Goal: Transaction & Acquisition: Purchase product/service

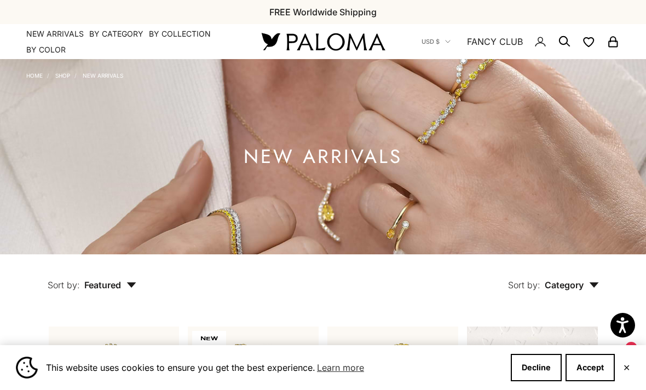
click at [581, 372] on button "Accept" at bounding box center [589, 367] width 49 height 27
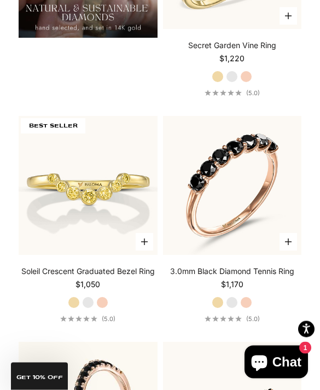
scroll to position [1499, 0]
click at [87, 210] on img at bounding box center [87, 185] width 153 height 153
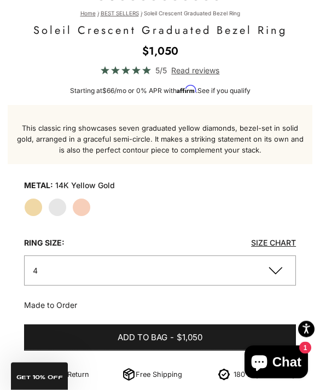
scroll to position [436, 0]
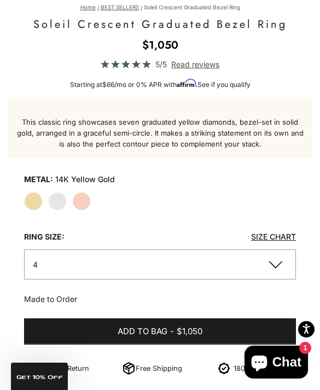
click at [269, 272] on button "4" at bounding box center [160, 265] width 272 height 30
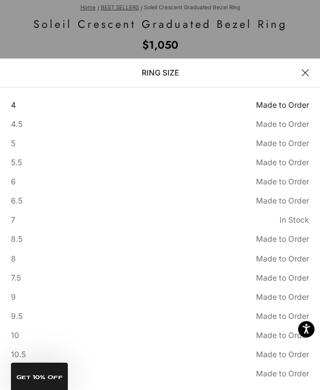
click at [282, 265] on span "Made to Order" at bounding box center [282, 258] width 53 height 13
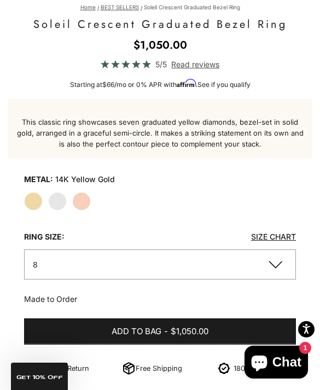
click at [281, 267] on button "8" at bounding box center [160, 265] width 272 height 30
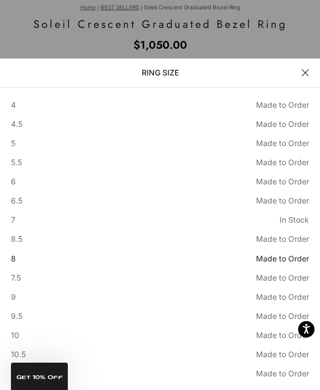
click at [273, 284] on span "Made to Order" at bounding box center [282, 278] width 53 height 13
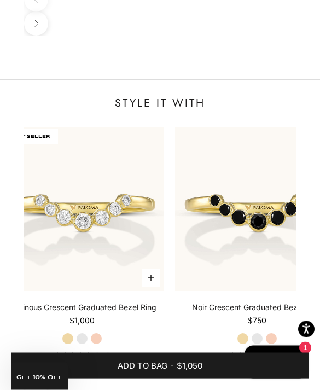
scroll to position [1355, 0]
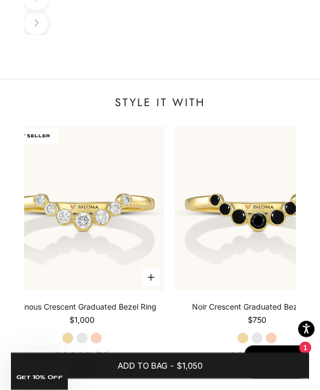
click at [146, 302] on div "Luminous Crescent Graduated Bezel Ring Starting at $1,000 Yellow Gold White Gol…" at bounding box center [82, 330] width 164 height 57
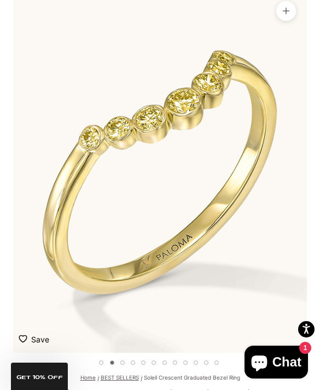
scroll to position [0, 0]
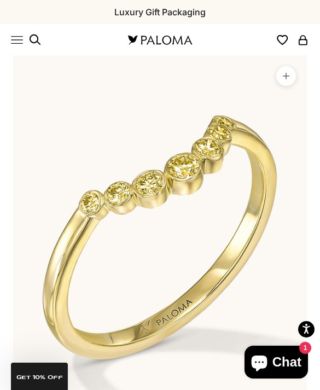
click at [160, 39] on img at bounding box center [160, 40] width 68 height 12
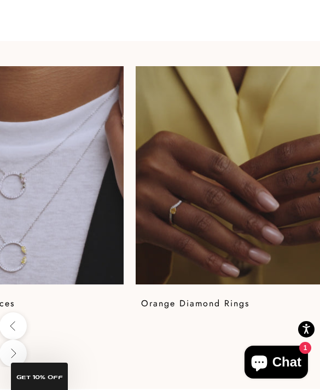
scroll to position [0, 99]
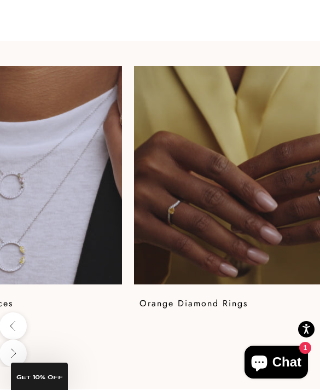
click at [274, 271] on video at bounding box center [243, 175] width 218 height 218
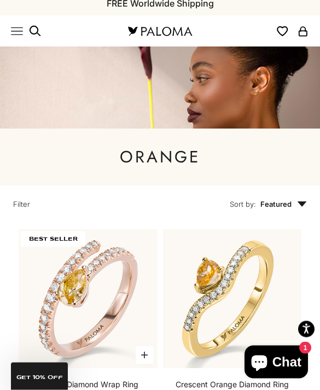
scroll to position [13, 0]
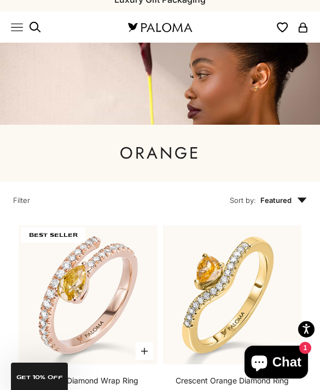
click at [251, 304] on img at bounding box center [232, 295] width 153 height 153
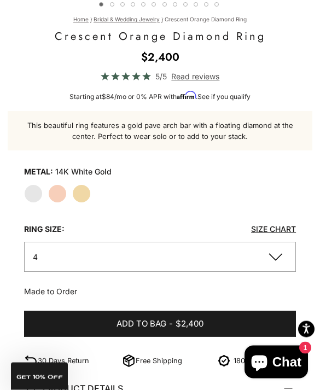
scroll to position [424, 0]
click at [276, 261] on button "4" at bounding box center [160, 257] width 272 height 30
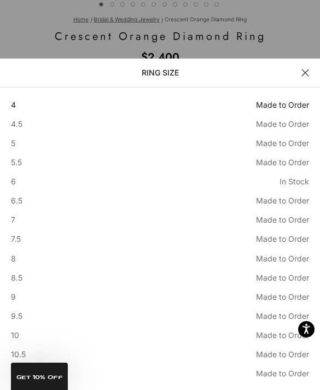
click at [262, 265] on span "Made to Order" at bounding box center [282, 258] width 53 height 13
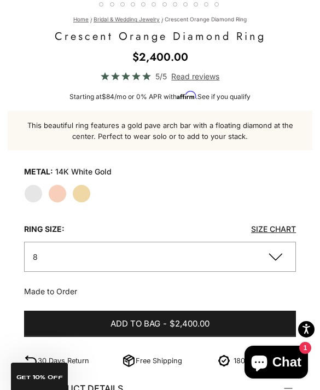
click at [51, 193] on label "Rose Gold" at bounding box center [57, 193] width 19 height 19
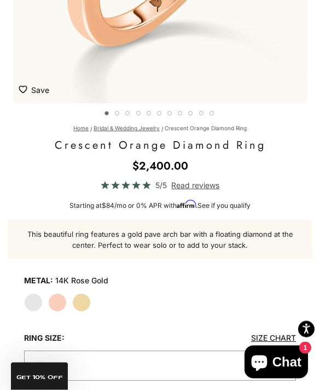
scroll to position [326, 0]
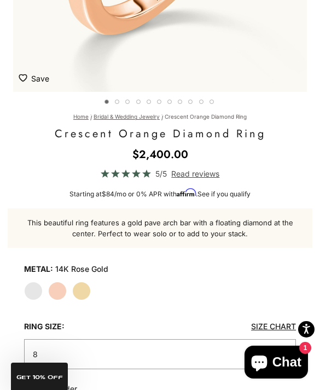
click at [80, 290] on label "Yellow Gold" at bounding box center [81, 291] width 19 height 19
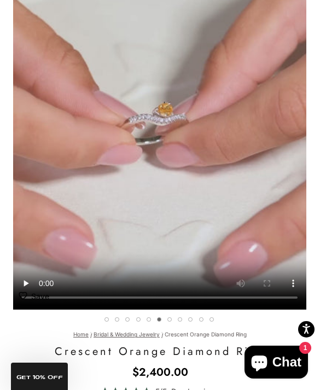
scroll to position [0, 1525]
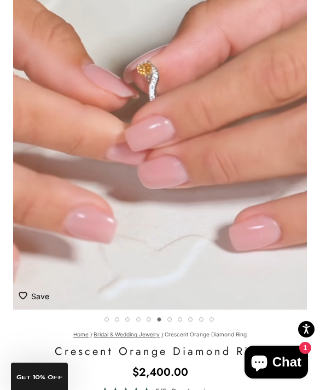
click at [151, 132] on video "#YellowGold\a#RoseGold\a#WhiteGold\a" at bounding box center [160, 128] width 294 height 364
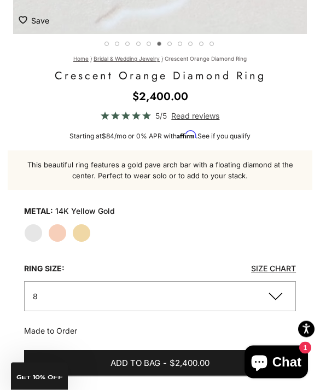
scroll to position [385, 0]
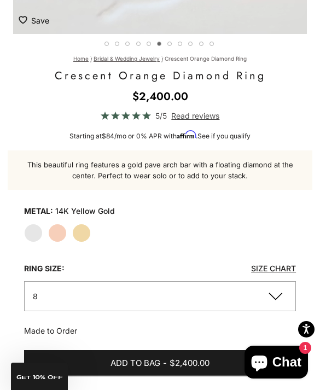
click at [181, 365] on span "$2,400.00" at bounding box center [190, 364] width 40 height 14
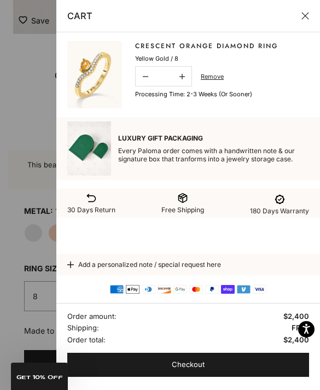
click at [200, 371] on span "Checkout" at bounding box center [188, 364] width 33 height 11
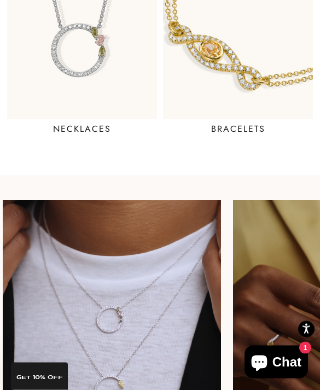
scroll to position [866, 0]
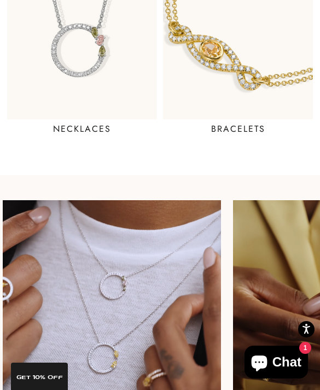
click at [118, 62] on img at bounding box center [82, 18] width 150 height 204
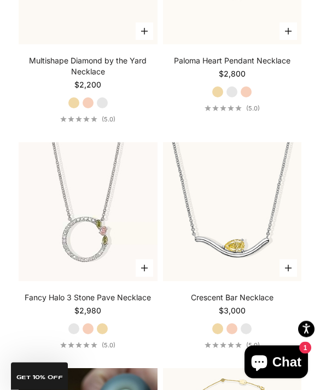
scroll to position [1021, 0]
